Goal: Task Accomplishment & Management: Use online tool/utility

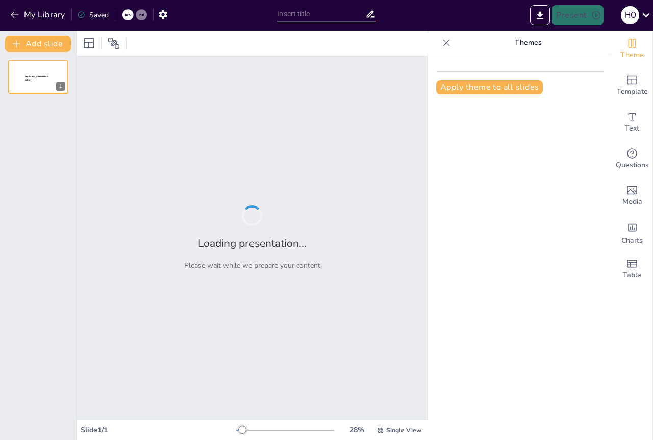
type input "Elementos Clave: La Tabla Periódica en Medicina"
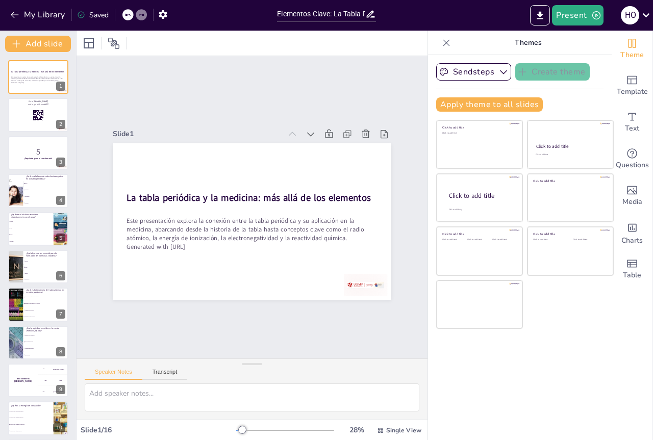
checkbox input "true"
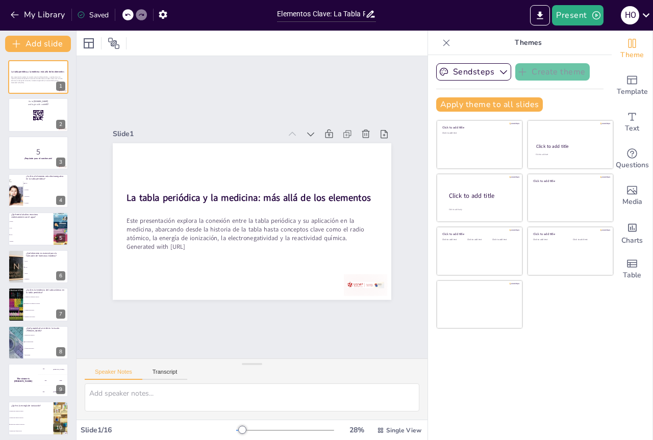
checkbox input "true"
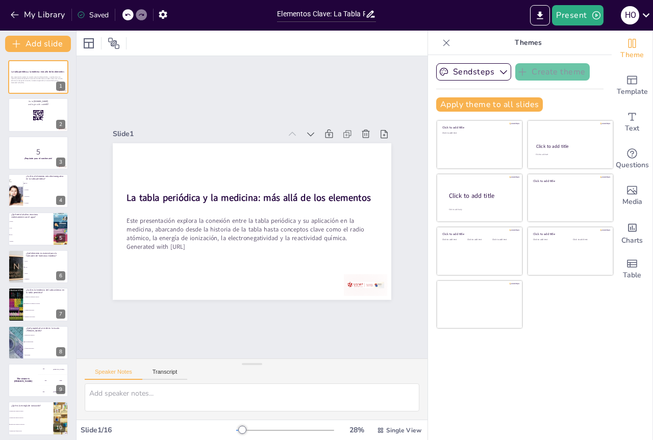
checkbox input "true"
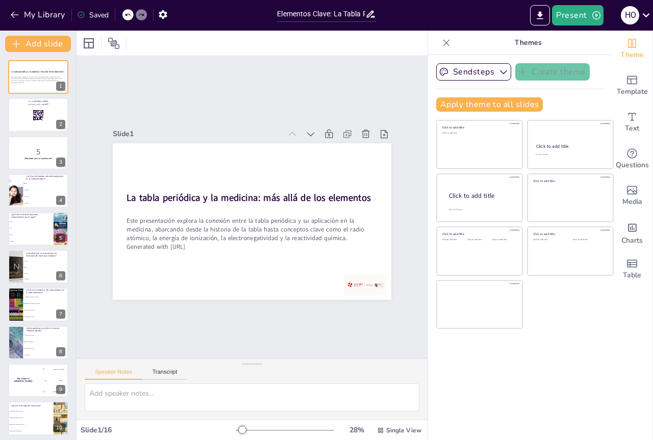
checkbox input "true"
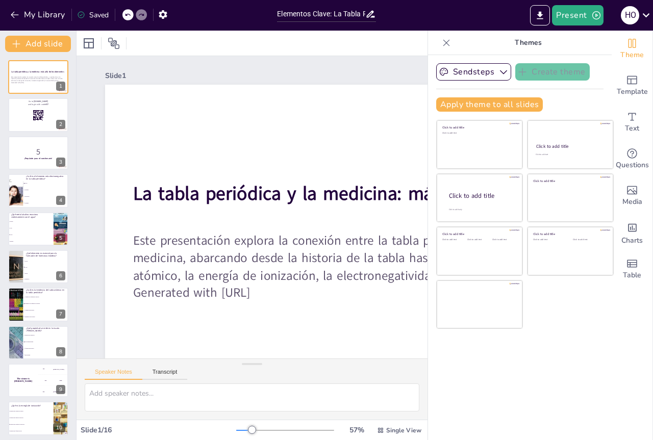
checkbox input "true"
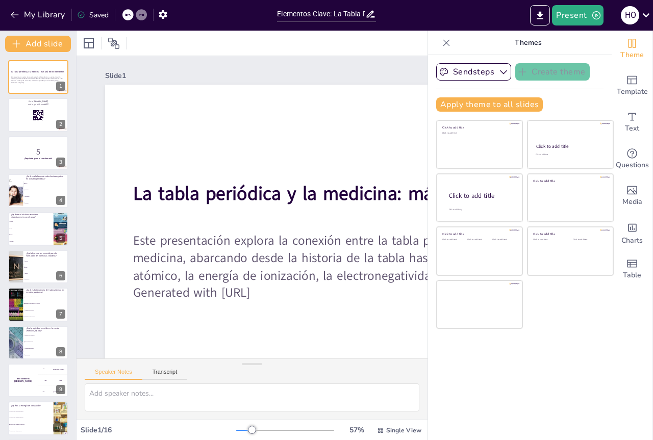
checkbox input "true"
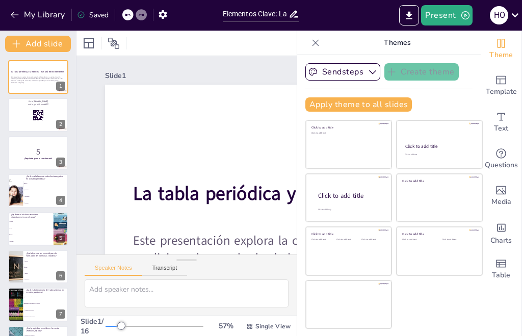
checkbox input "true"
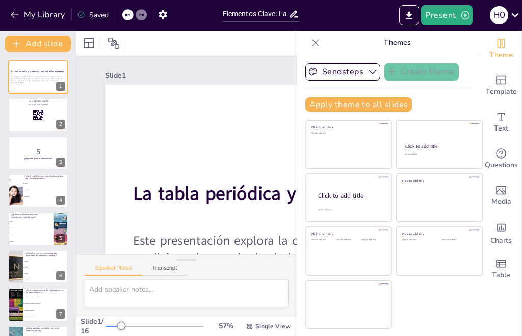
checkbox input "true"
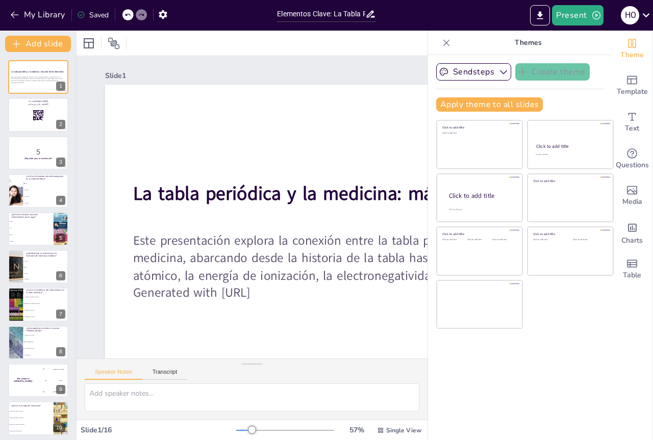
checkbox input "true"
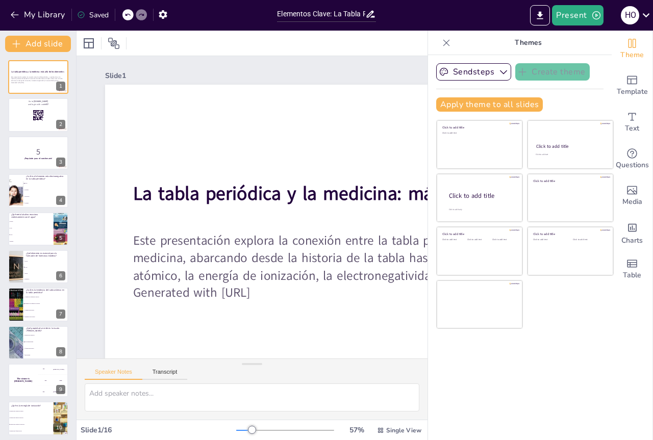
checkbox input "true"
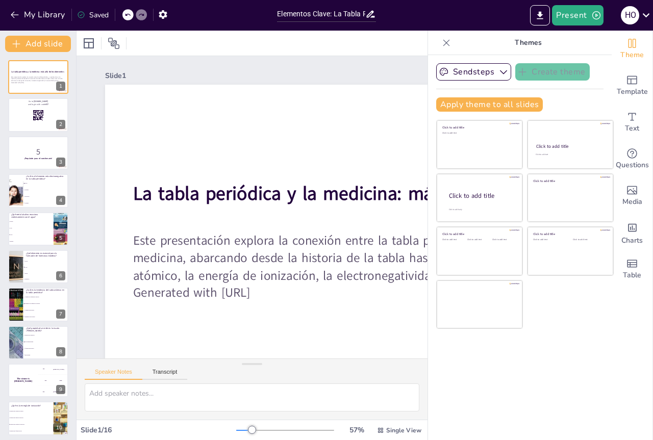
checkbox input "true"
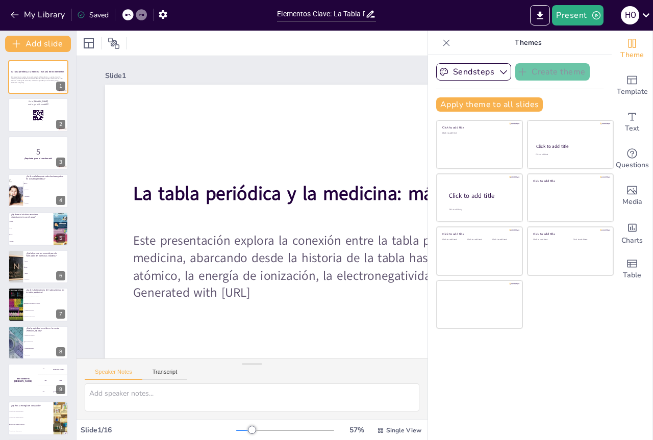
checkbox input "true"
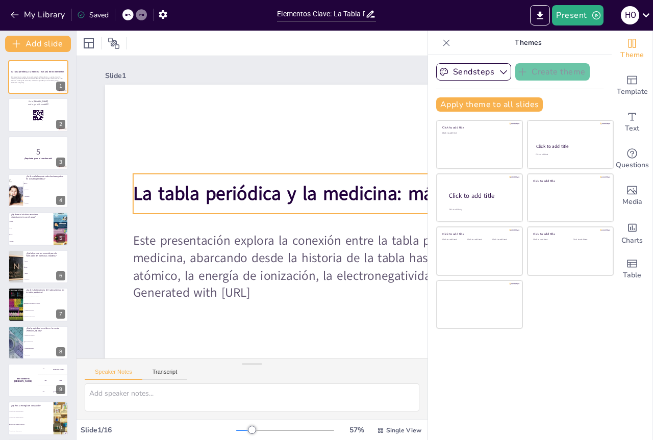
checkbox input "true"
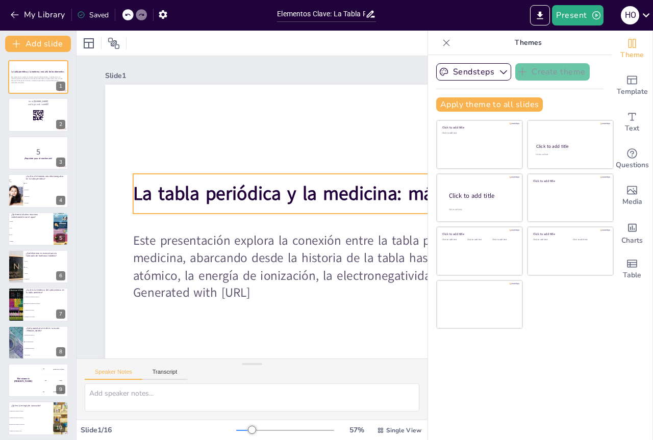
checkbox input "true"
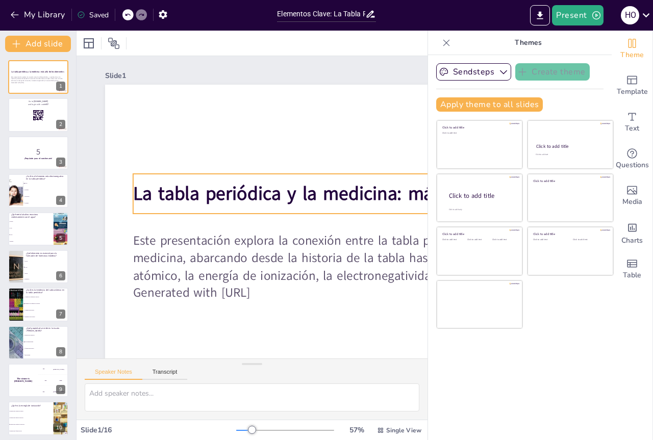
checkbox input "true"
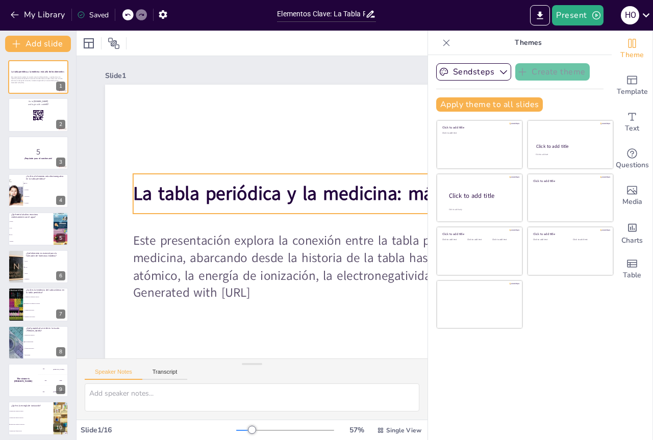
checkbox input "true"
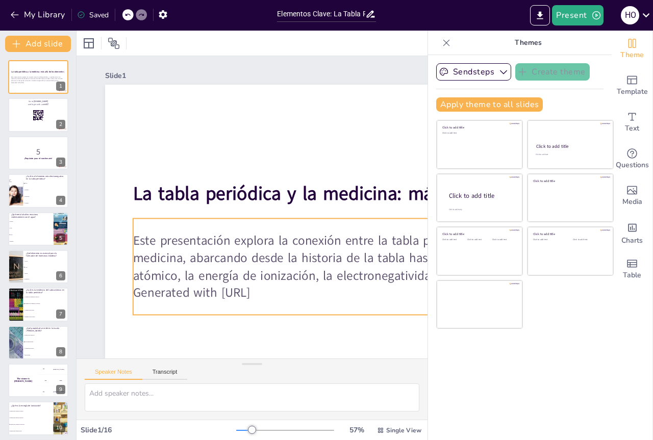
checkbox input "true"
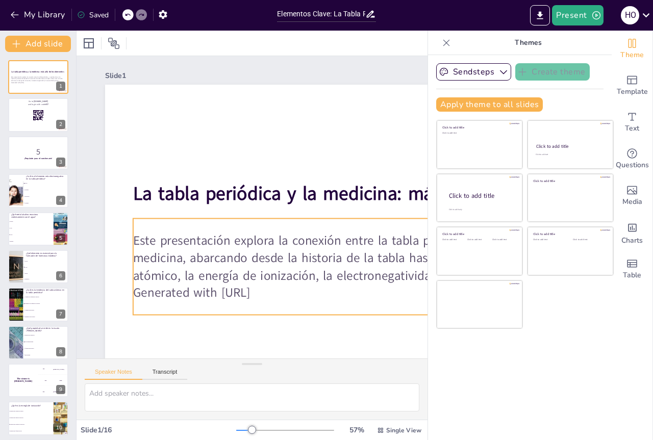
checkbox input "true"
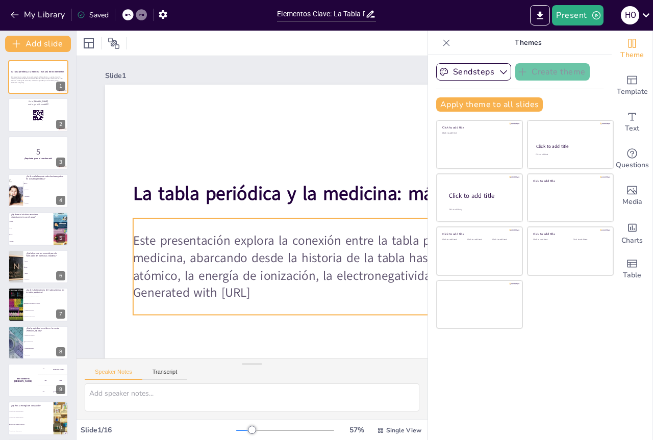
checkbox input "true"
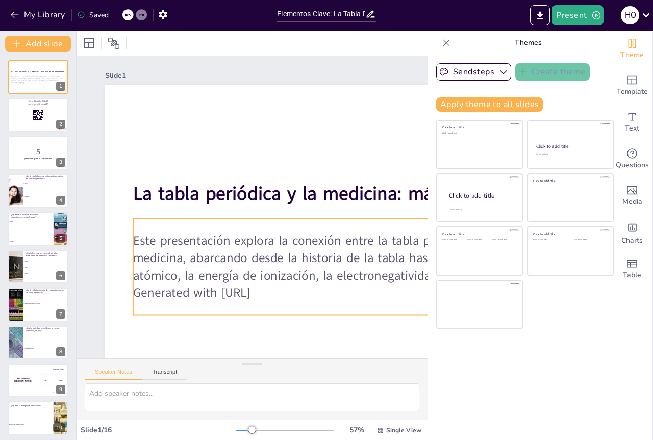
checkbox input "true"
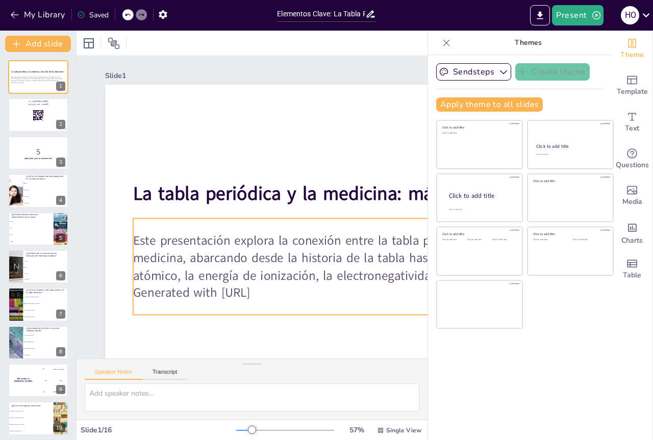
checkbox input "true"
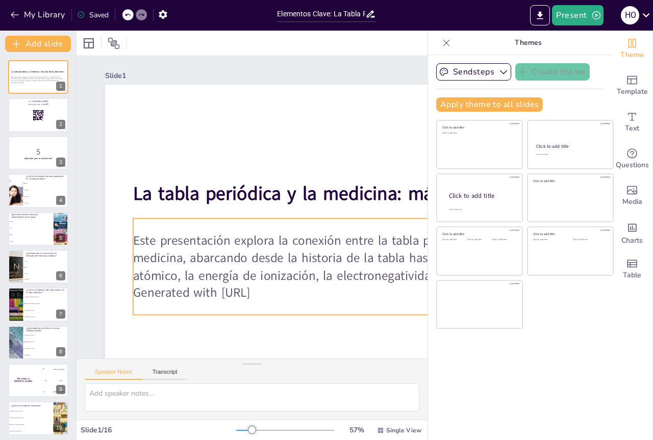
checkbox input "true"
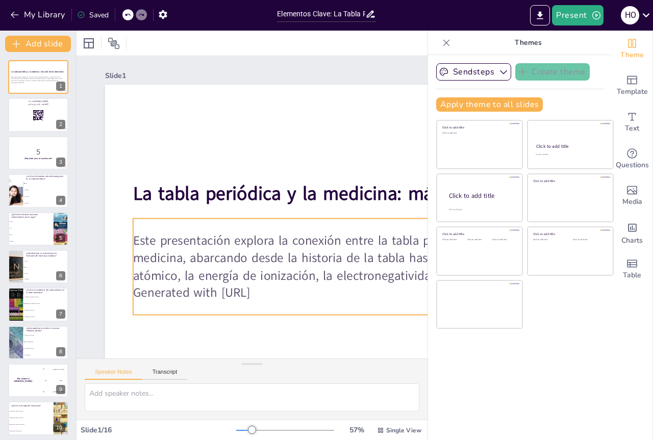
checkbox input "true"
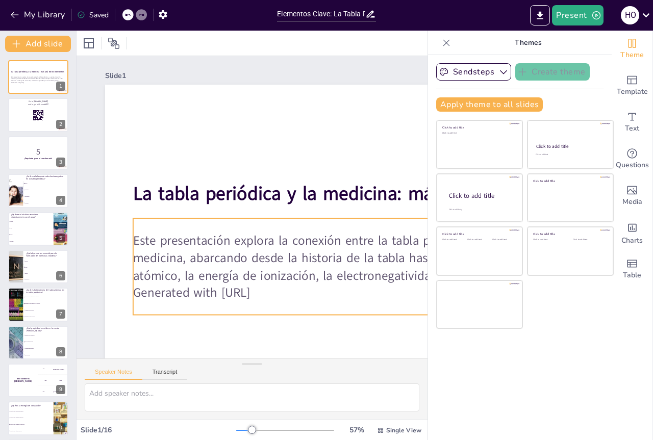
checkbox input "true"
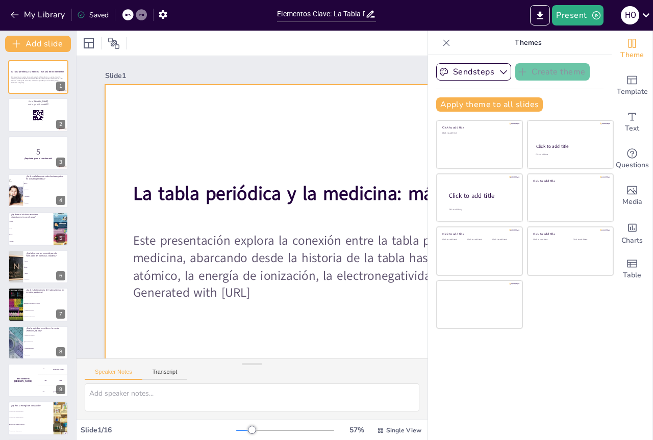
checkbox input "true"
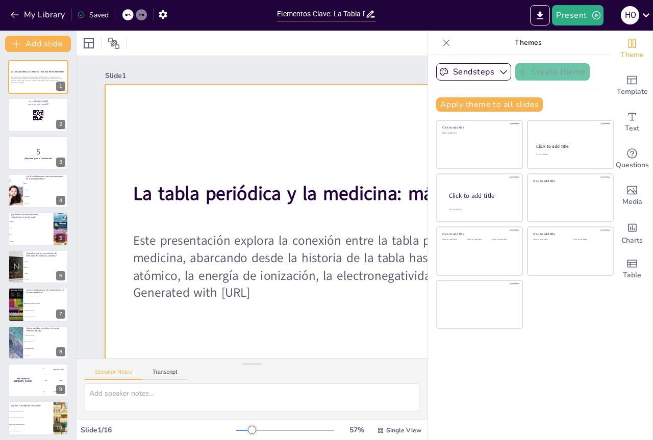
checkbox input "true"
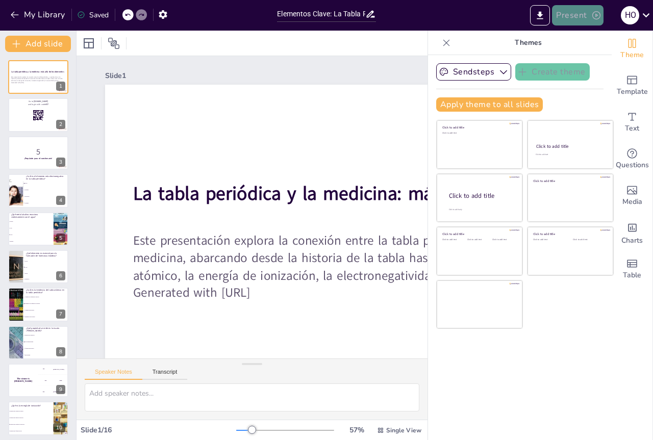
click at [577, 20] on button "Present" at bounding box center [577, 15] width 51 height 20
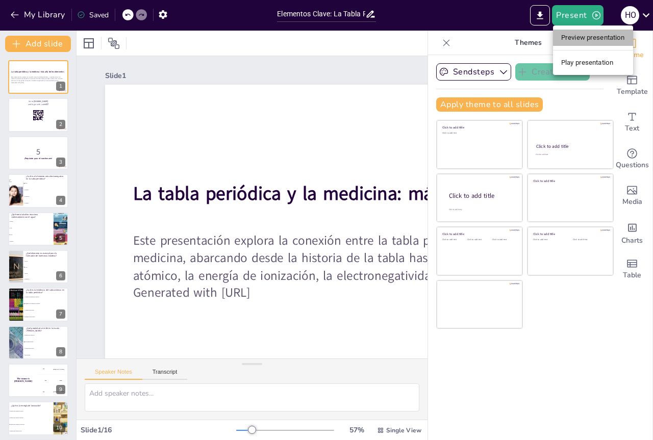
click at [577, 34] on li "Preview presentation" at bounding box center [593, 38] width 80 height 16
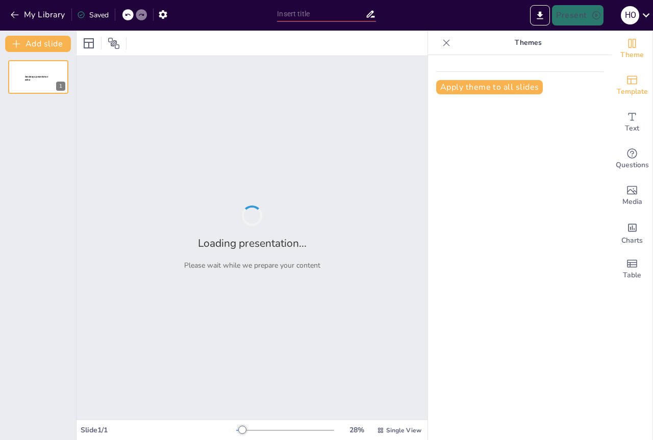
type input "Elementos Clave: La Tabla Periódica en Medicina"
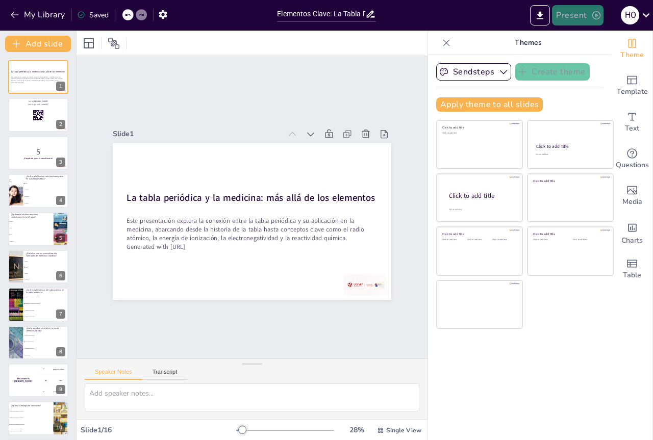
click at [594, 20] on button "Present" at bounding box center [577, 15] width 51 height 20
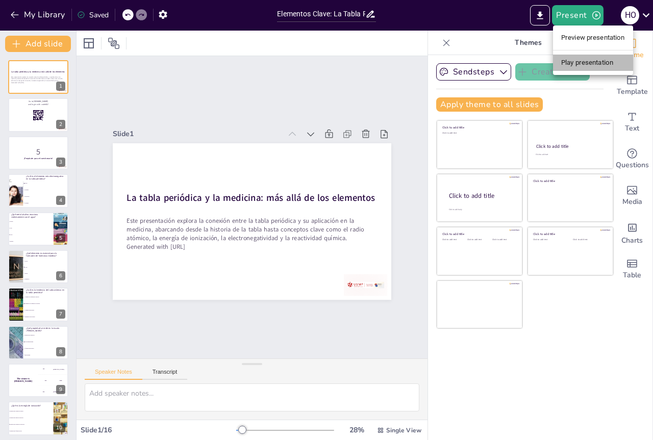
click at [592, 61] on li "Play presentation" at bounding box center [593, 63] width 80 height 16
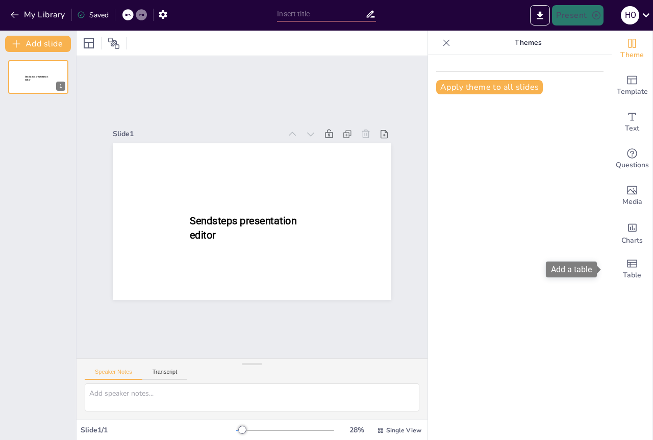
type input "Elementos Clave: La Tabla Periódica en Medicina"
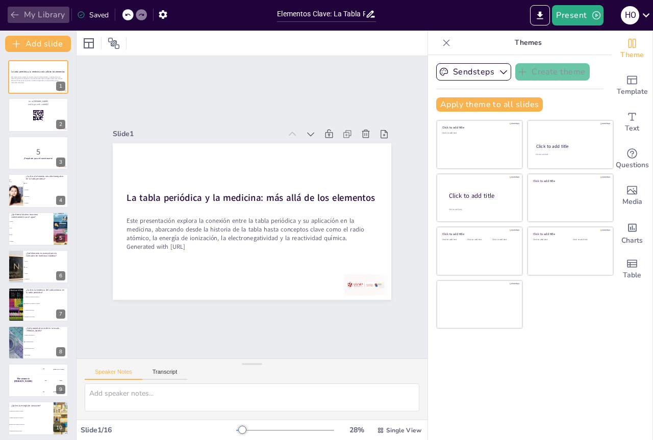
click at [45, 16] on button "My Library" at bounding box center [39, 15] width 62 height 16
